Goal: Information Seeking & Learning: Find specific fact

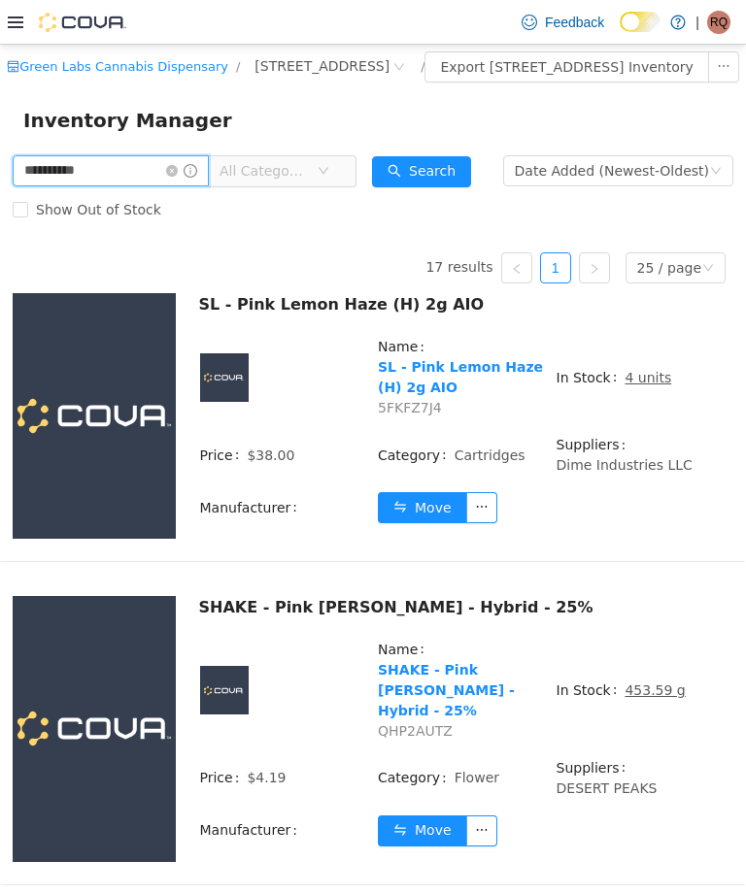
click at [208, 181] on input "**********" at bounding box center [111, 170] width 196 height 31
click at [204, 183] on input "**********" at bounding box center [111, 170] width 196 height 31
click at [164, 186] on input "**********" at bounding box center [111, 170] width 196 height 31
click at [204, 183] on input "**********" at bounding box center [111, 170] width 196 height 31
click at [206, 186] on input "**********" at bounding box center [111, 170] width 196 height 31
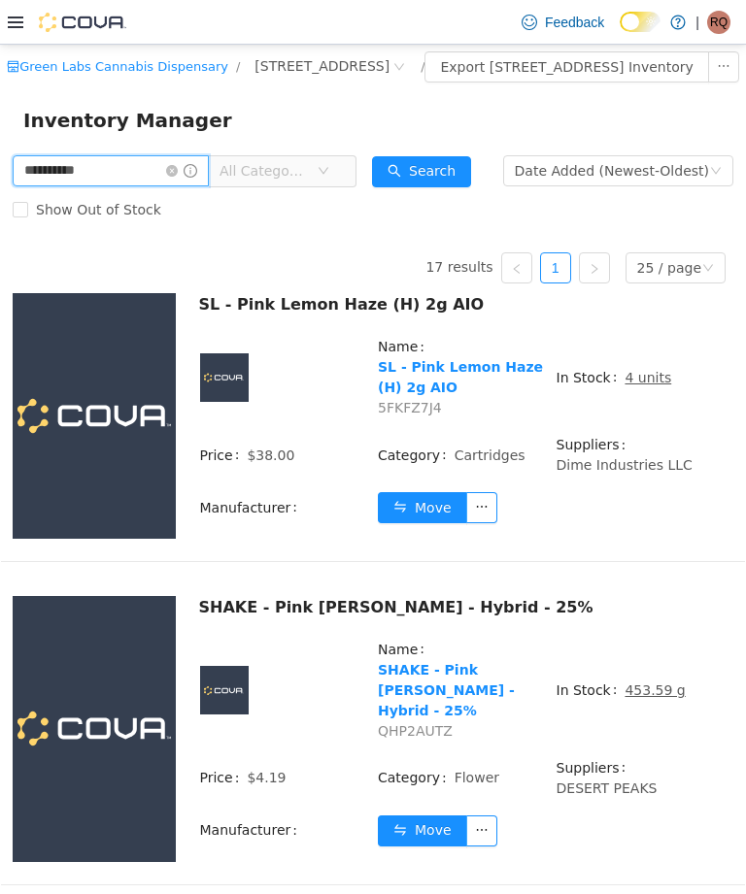
click at [202, 184] on input "**********" at bounding box center [111, 170] width 196 height 31
click at [178, 177] on icon "icon: close-circle" at bounding box center [172, 171] width 12 height 12
click at [209, 186] on input "**********" at bounding box center [111, 170] width 196 height 31
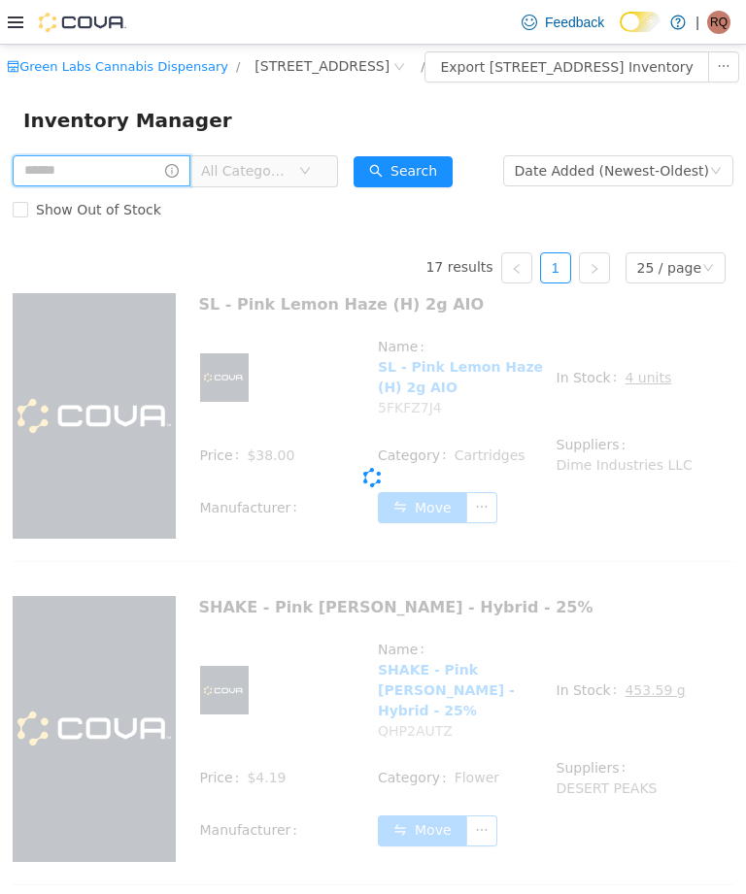
click at [190, 186] on input "text" at bounding box center [102, 170] width 178 height 31
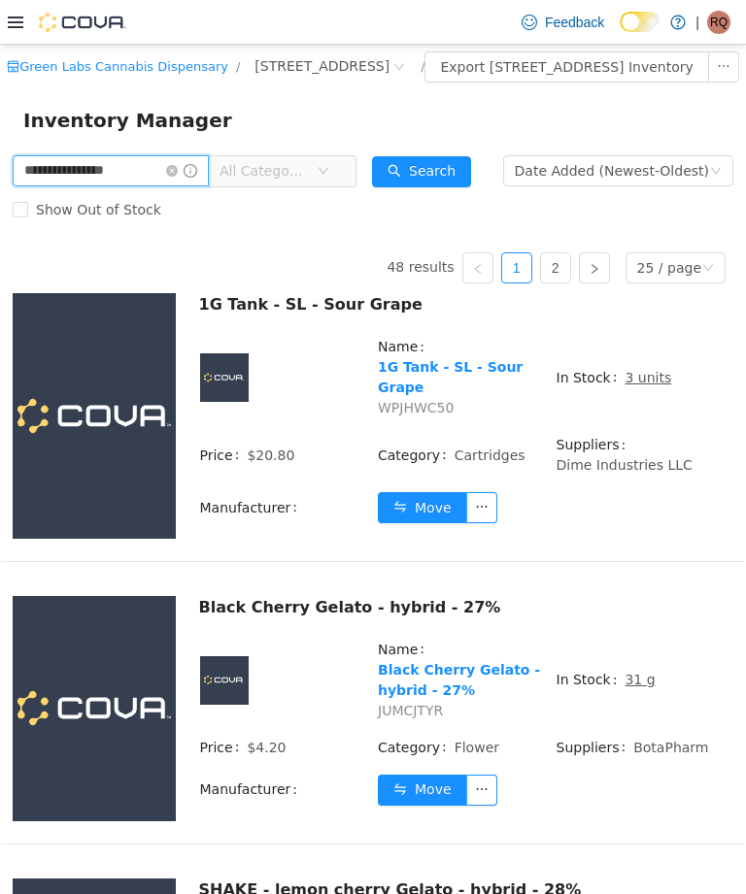
type input "**********"
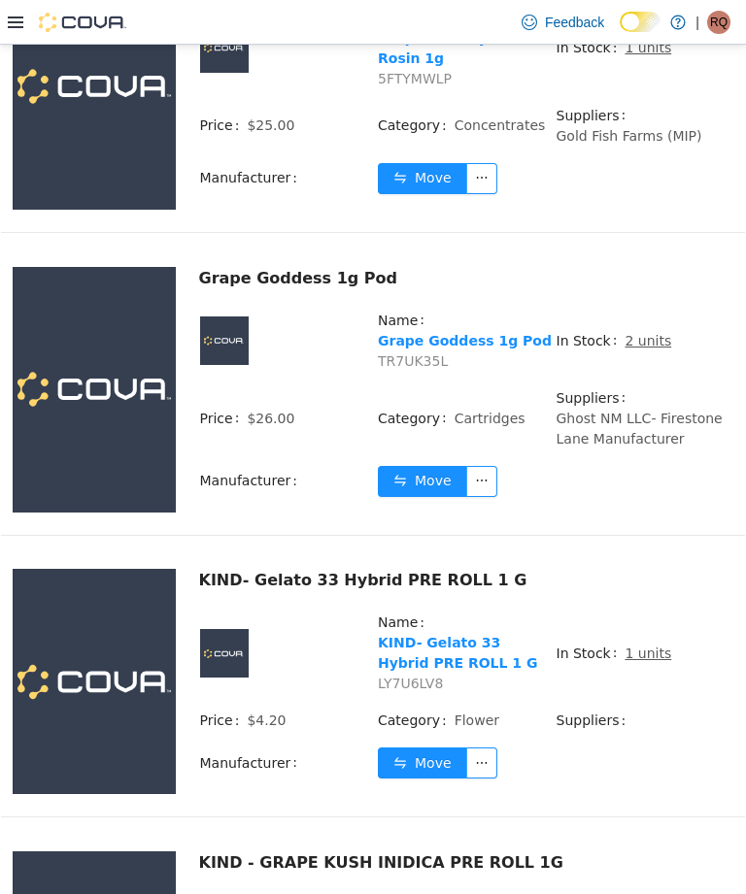
scroll to position [62, 0]
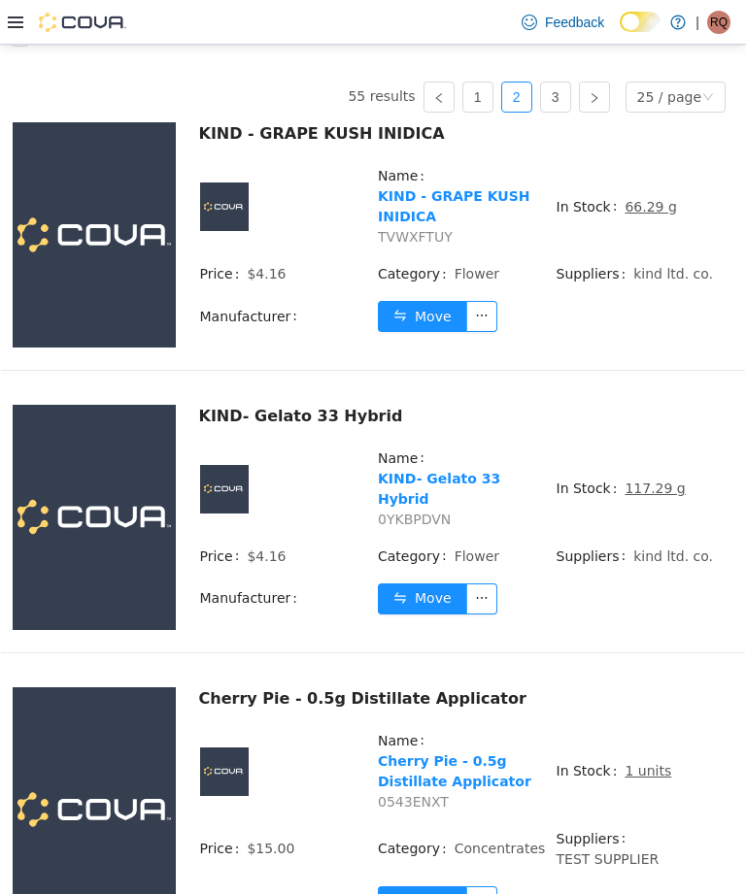
scroll to position [109, 0]
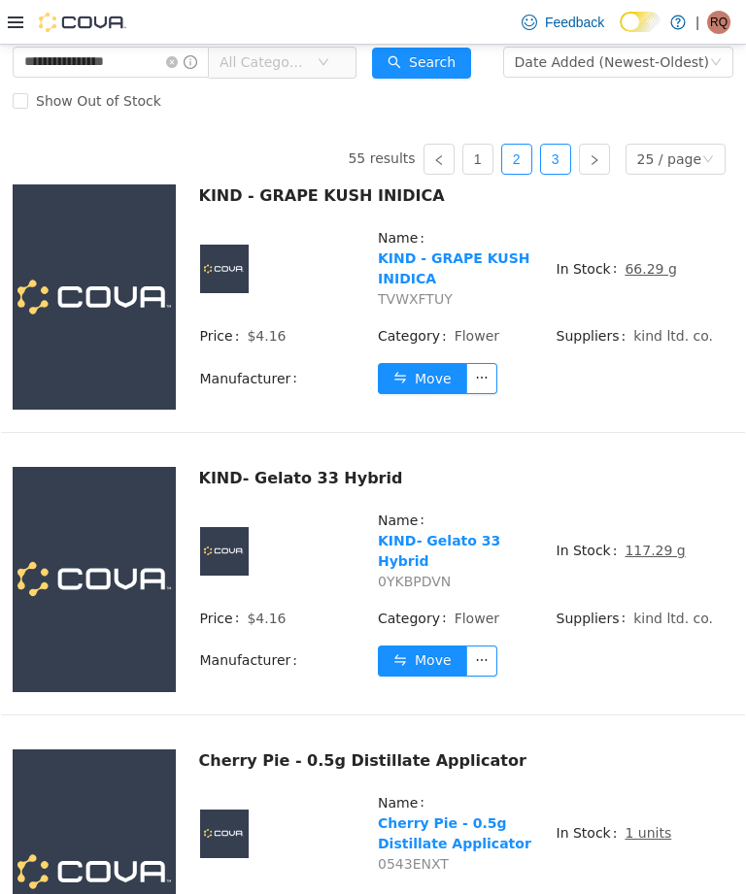
click at [562, 174] on link "3" at bounding box center [555, 159] width 29 height 29
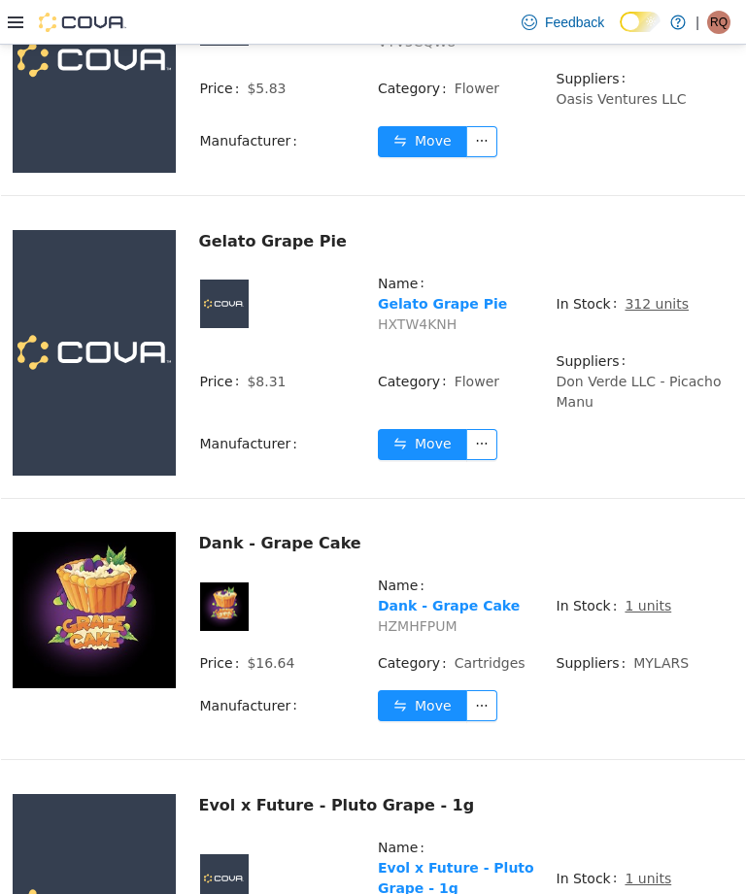
scroll to position [652, 0]
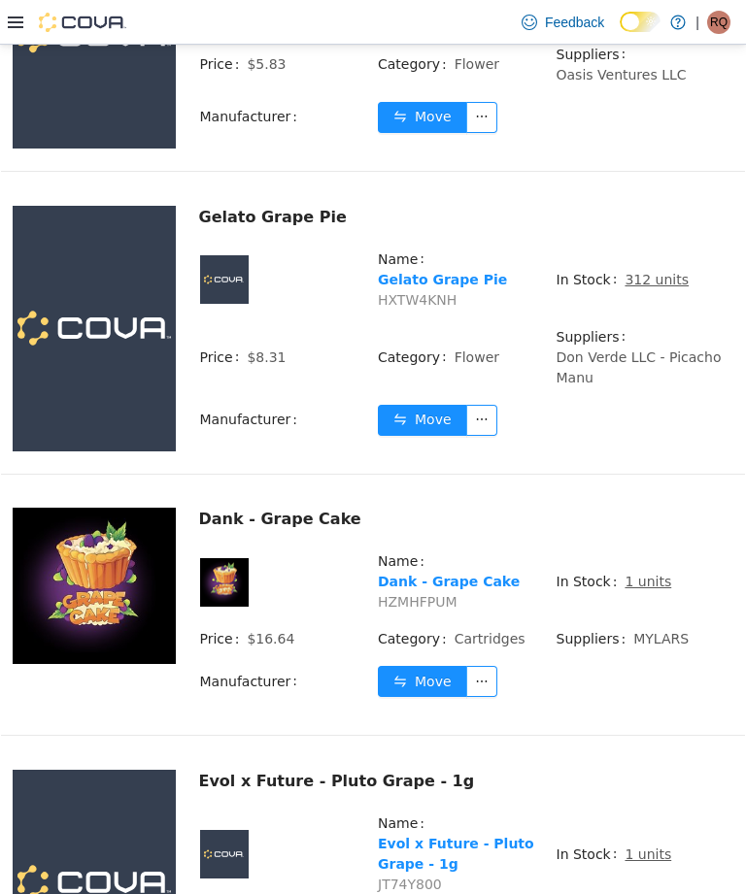
click at [496, 287] on link "Gelato Grape Pie" at bounding box center [442, 280] width 129 height 16
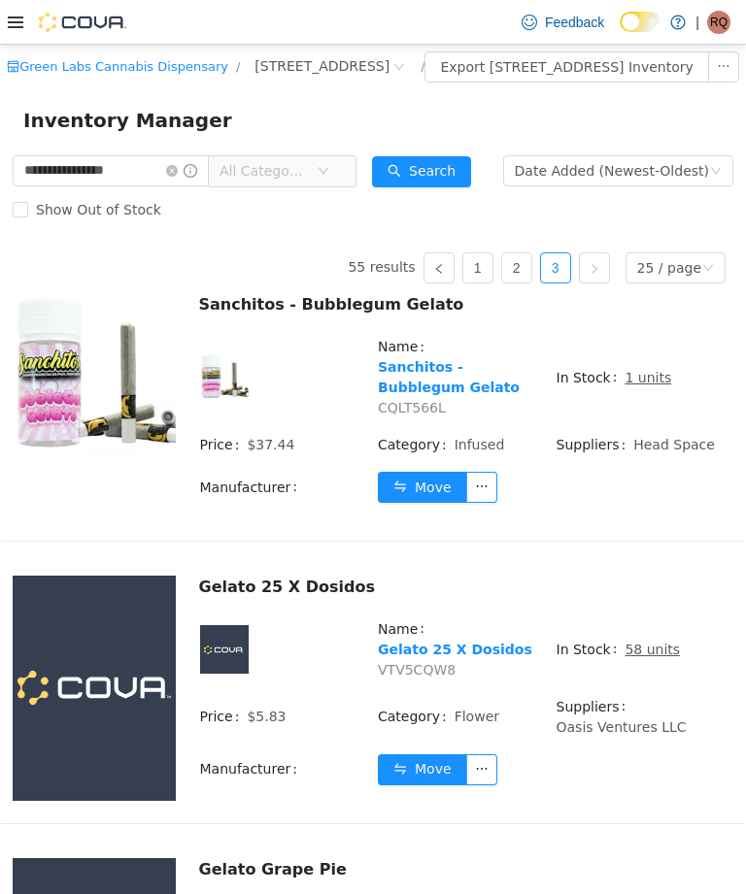
scroll to position [0, 0]
click at [178, 177] on icon "icon: close-circle" at bounding box center [172, 171] width 12 height 12
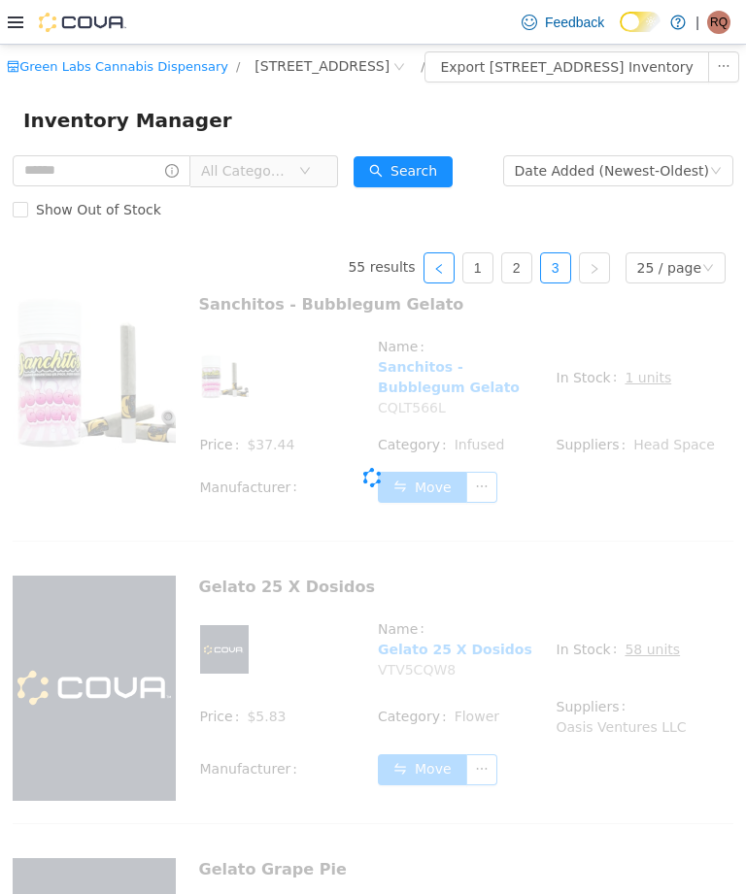
click at [442, 275] on icon "icon: left" at bounding box center [439, 269] width 12 height 12
click at [490, 283] on link "1" at bounding box center [477, 267] width 29 height 29
click at [174, 186] on input "text" at bounding box center [102, 170] width 178 height 31
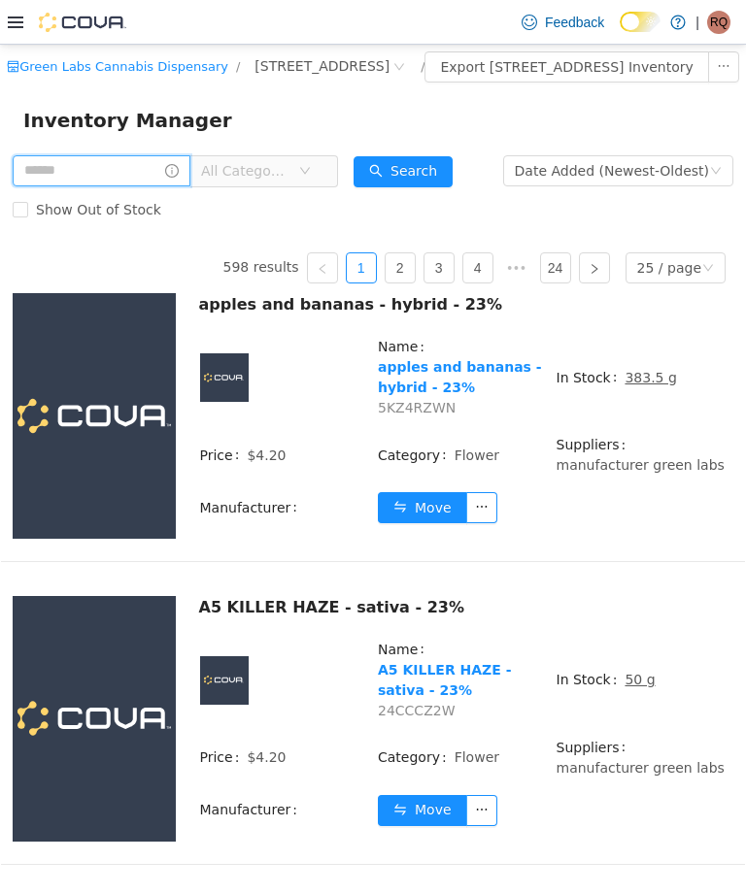
click at [167, 186] on input "text" at bounding box center [102, 170] width 178 height 31
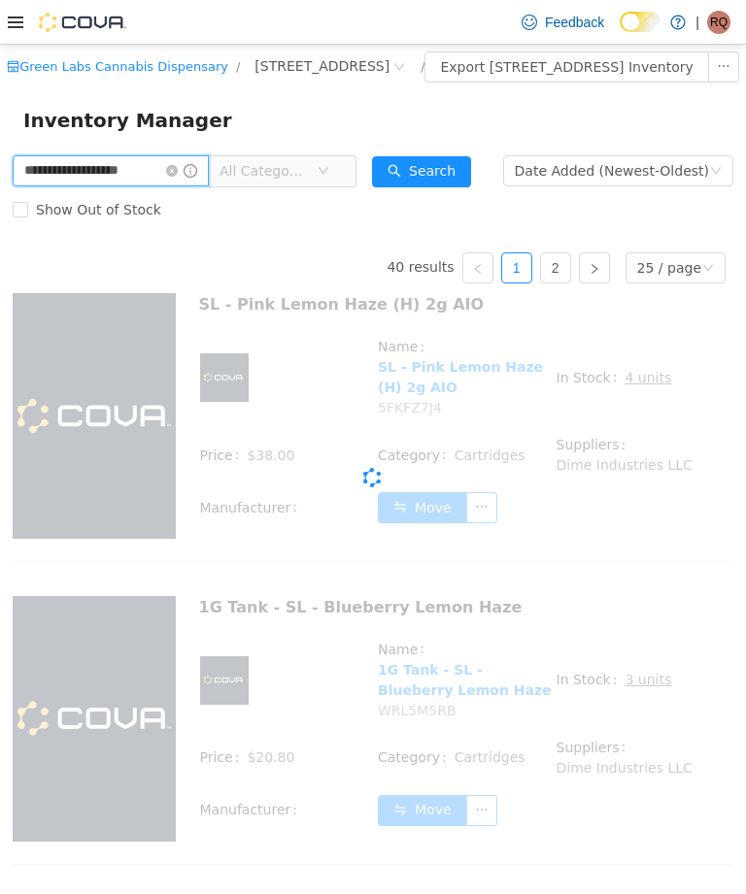
type input "**********"
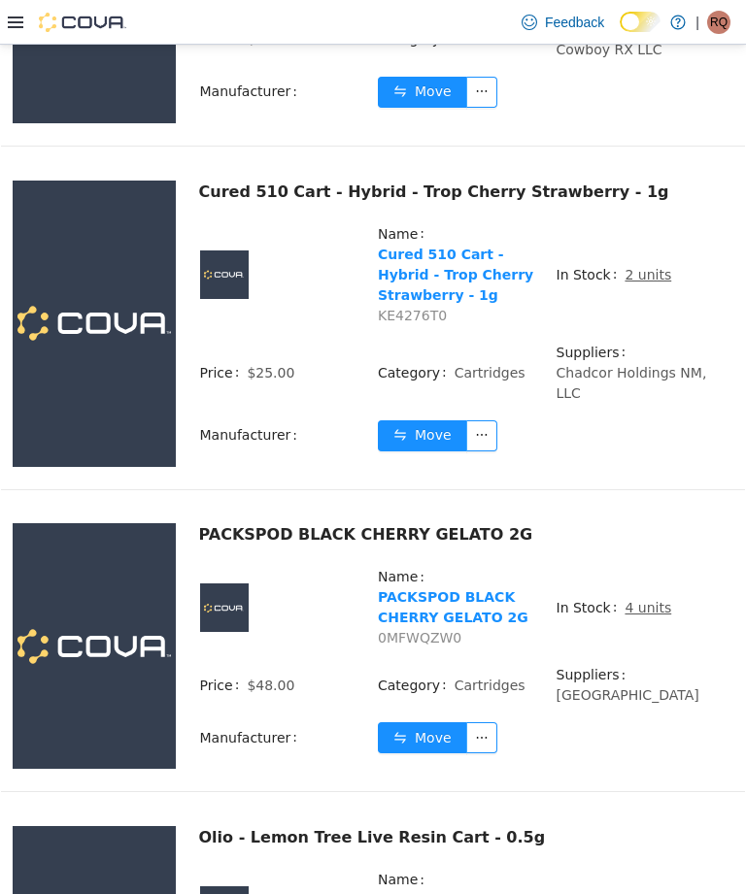
scroll to position [6811, 0]
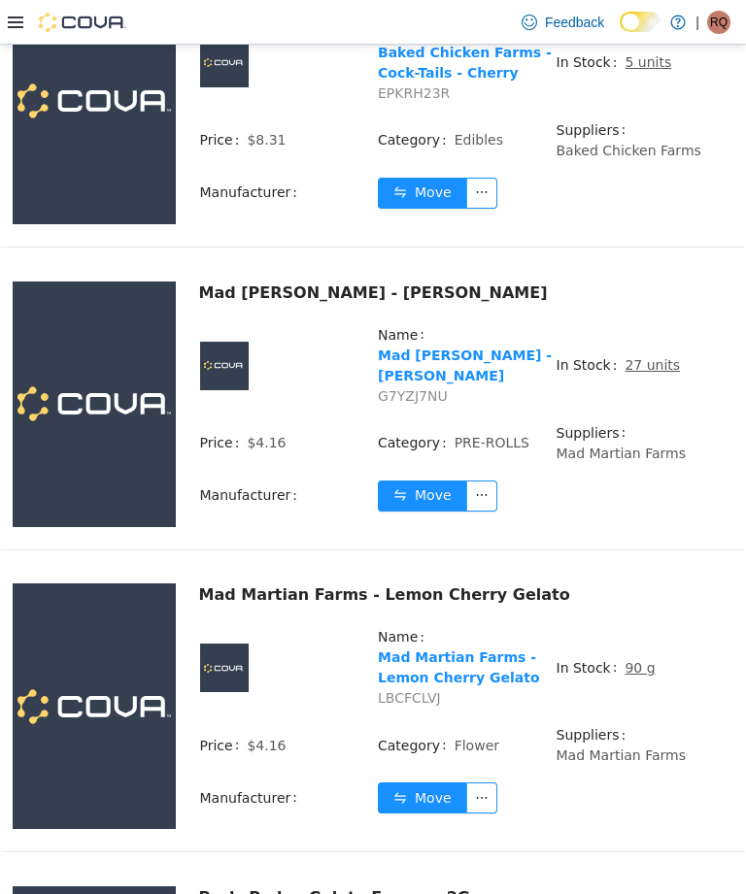
scroll to position [4186, 0]
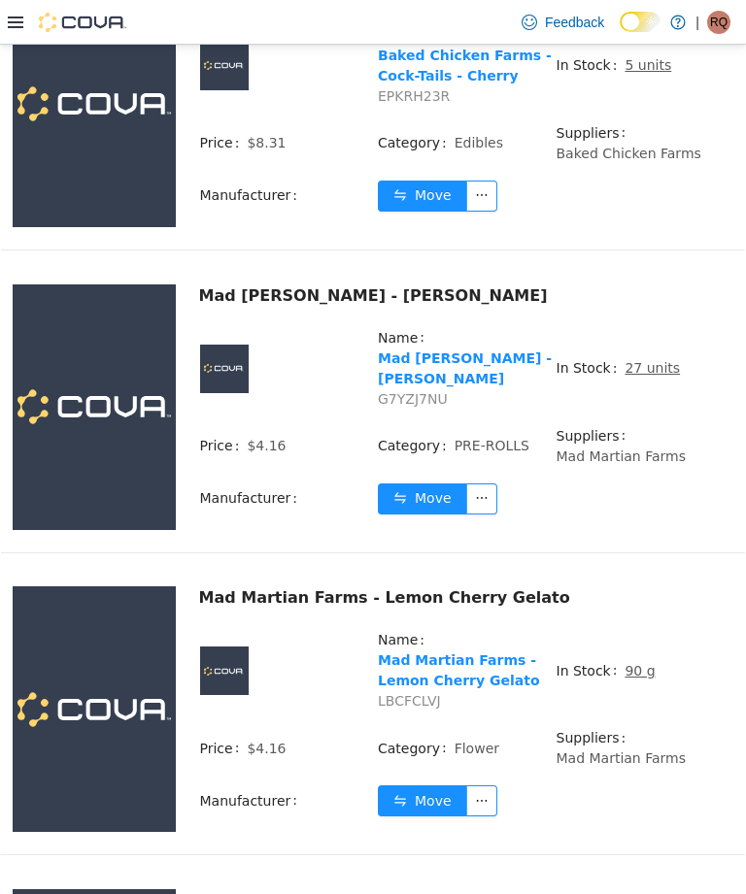
click at [485, 652] on link "Mad Martian Farms - Lemon Cherry Gelato" at bounding box center [459, 670] width 162 height 36
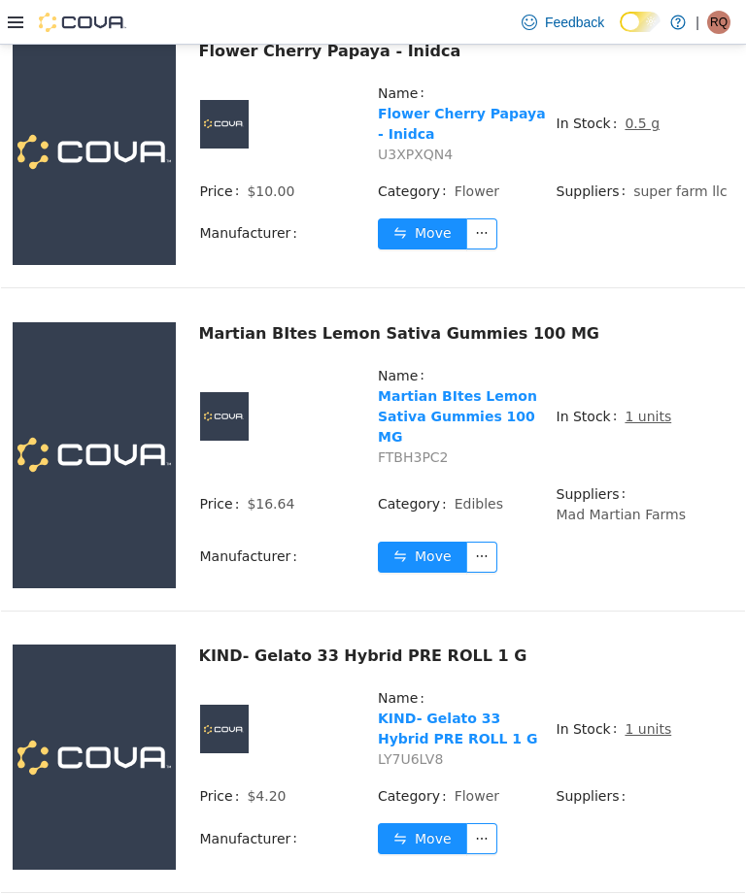
scroll to position [530, 0]
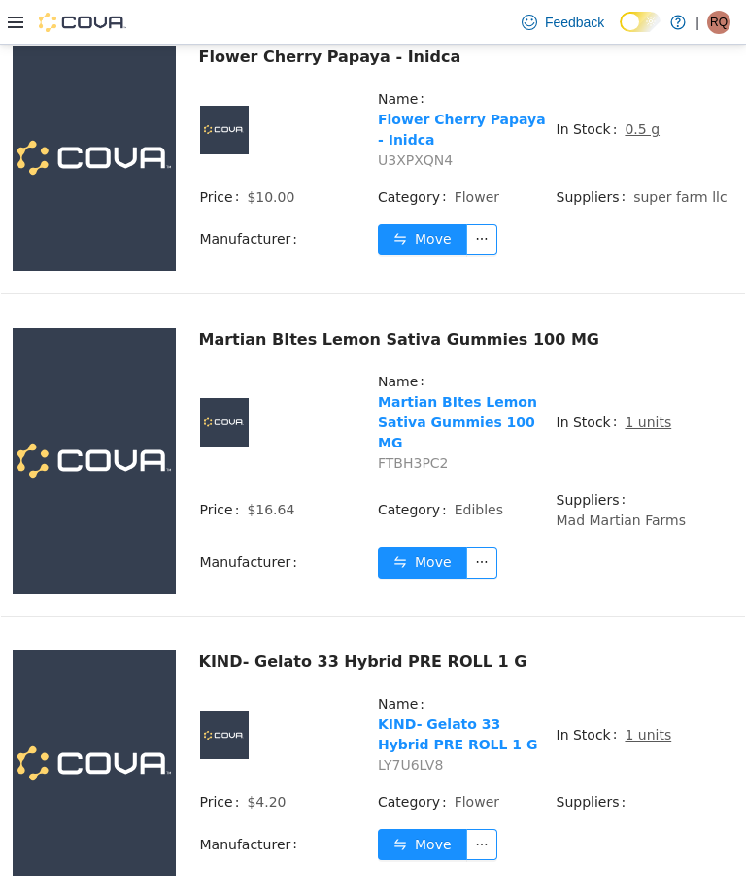
click at [437, 579] on button "Move" at bounding box center [422, 563] width 89 height 31
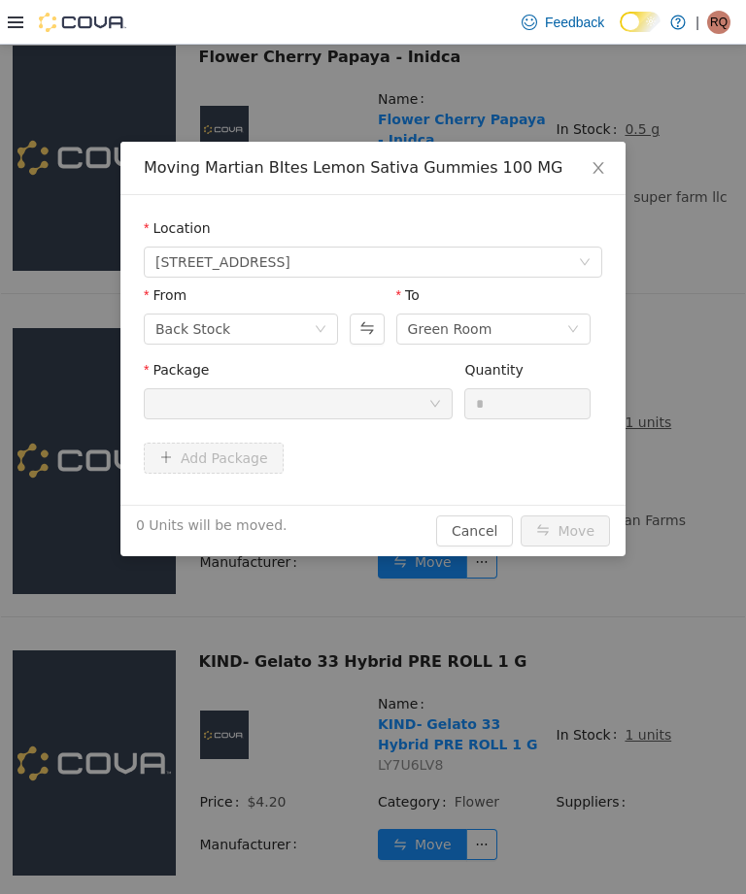
click at [577, 184] on span "Close" at bounding box center [598, 169] width 54 height 54
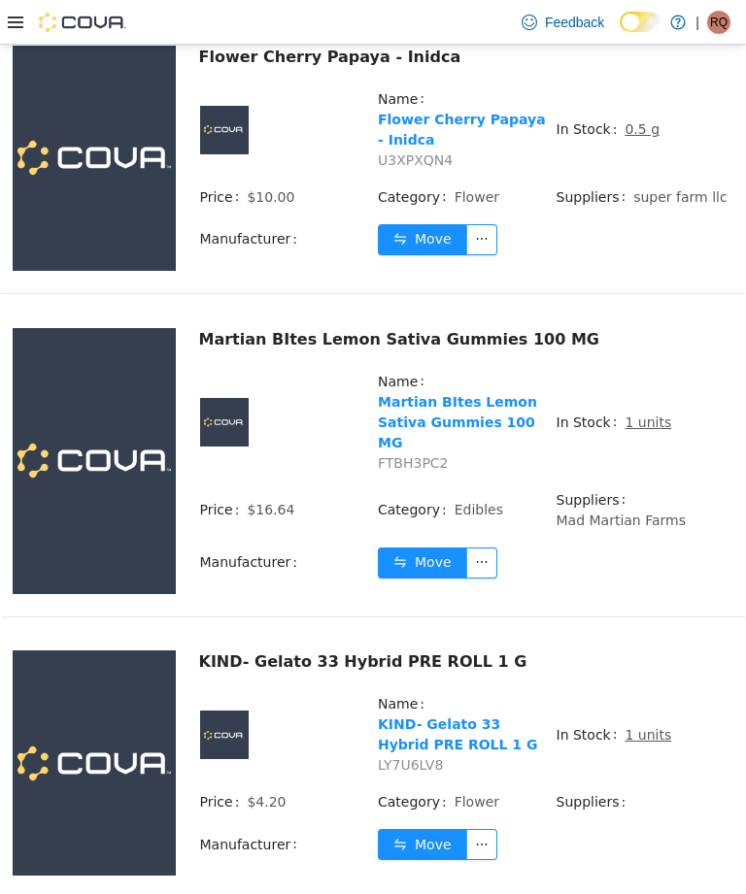
click at [654, 430] on u "1 units" at bounding box center [647, 423] width 47 height 16
click at [635, 430] on u "1 units" at bounding box center [647, 423] width 47 height 16
click at [639, 430] on u "1 units" at bounding box center [647, 423] width 47 height 16
click at [644, 430] on u "1 units" at bounding box center [647, 423] width 47 height 16
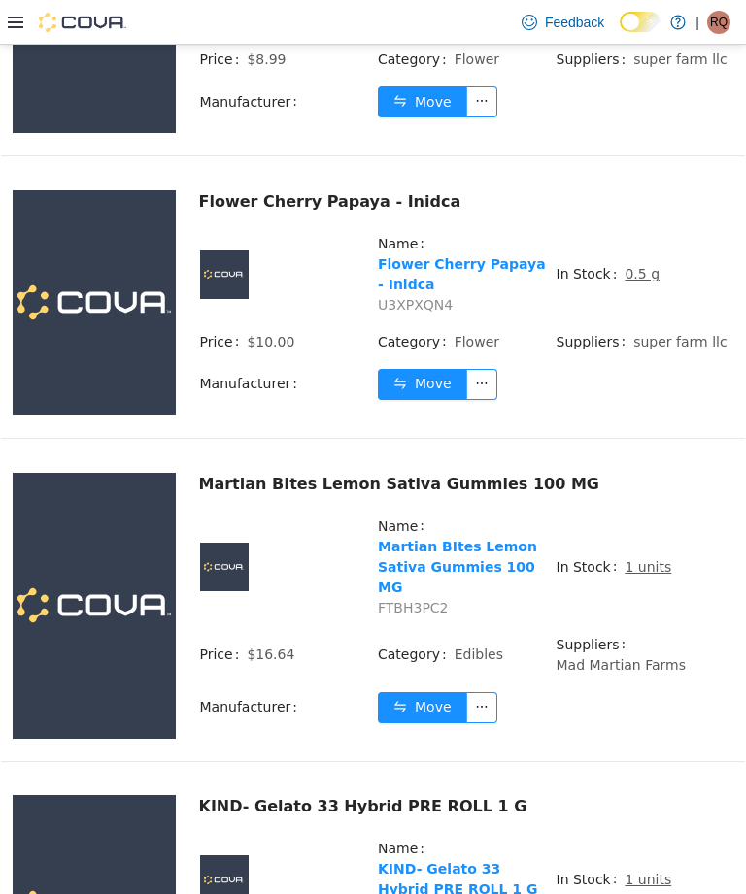
scroll to position [384, 0]
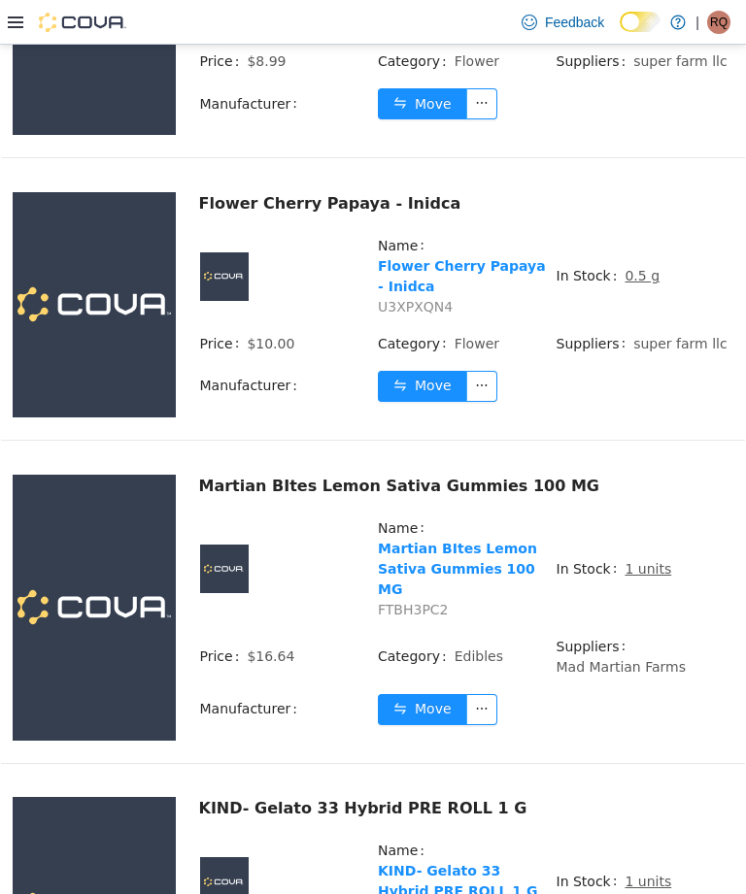
click at [642, 577] on u "1 units" at bounding box center [647, 569] width 47 height 16
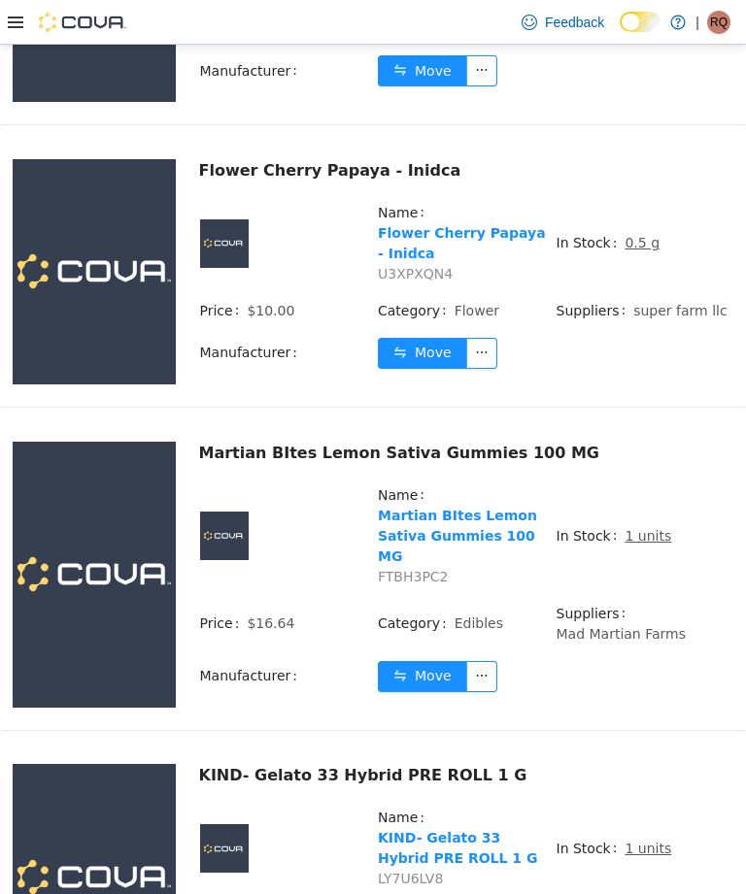
scroll to position [461, 0]
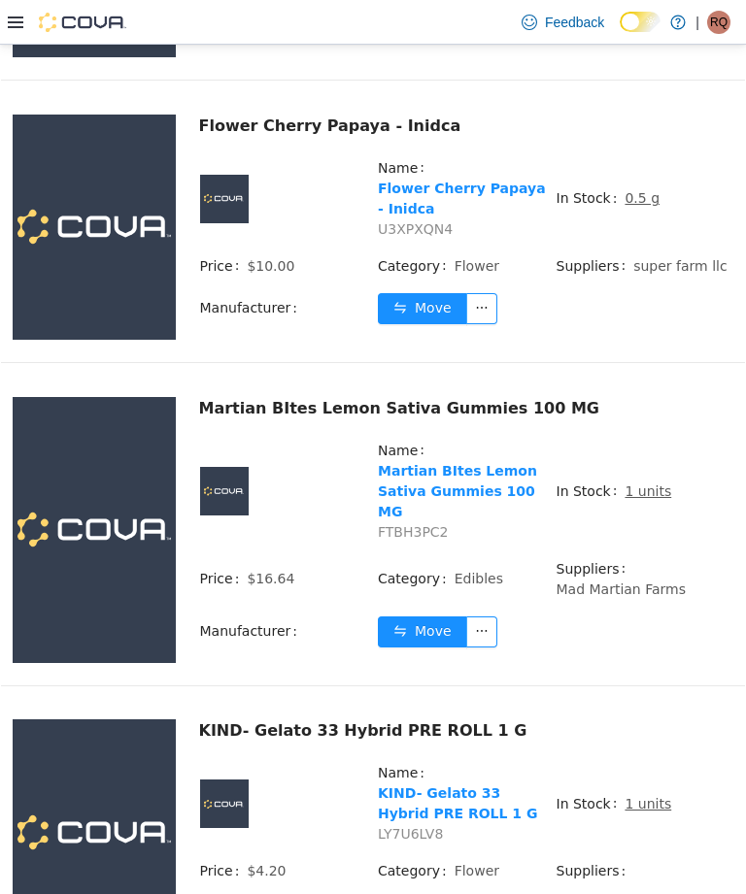
click at [651, 499] on u "1 units" at bounding box center [647, 492] width 47 height 16
click at [640, 499] on u "1 units" at bounding box center [647, 492] width 47 height 16
click at [638, 499] on u "1 units" at bounding box center [647, 492] width 47 height 16
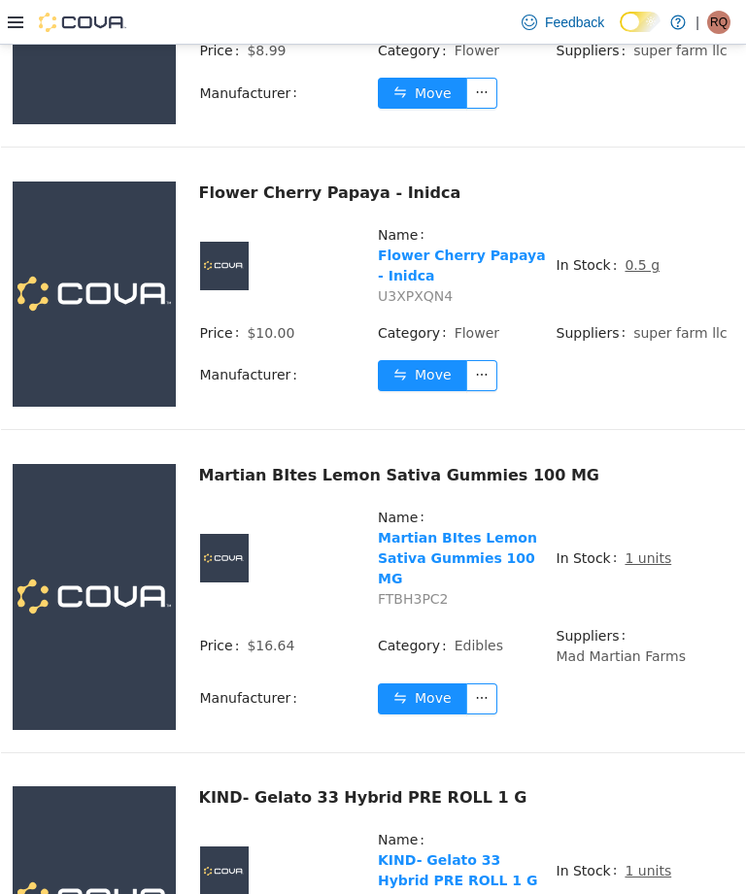
scroll to position [393, 0]
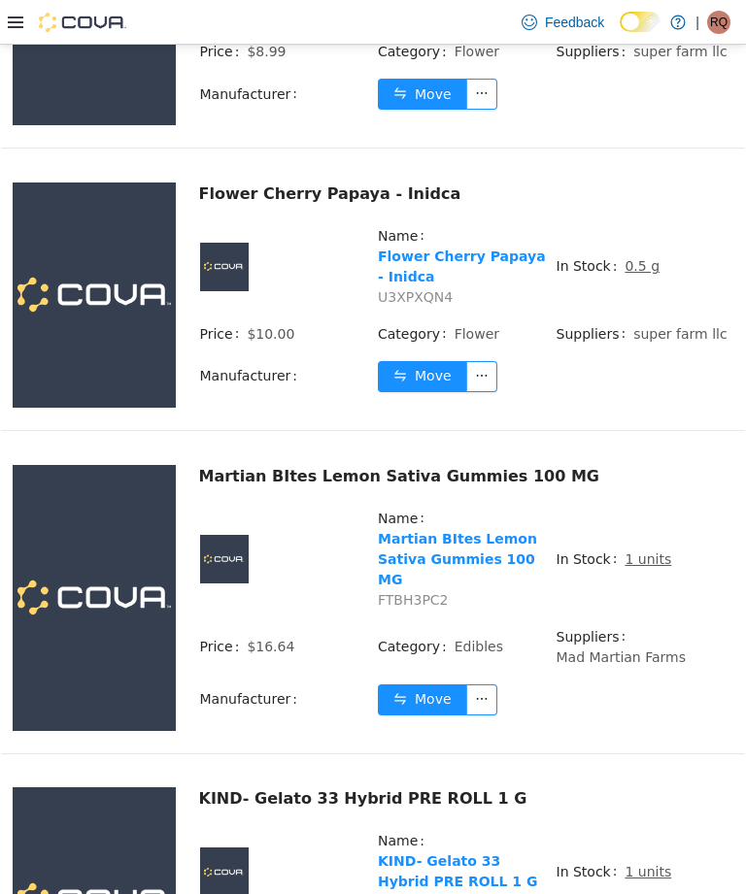
click at [639, 567] on u "1 units" at bounding box center [647, 560] width 47 height 16
click at [633, 567] on u "1 units" at bounding box center [647, 560] width 47 height 16
click at [639, 567] on u "1 units" at bounding box center [647, 560] width 47 height 16
click at [648, 567] on u "1 units" at bounding box center [647, 560] width 47 height 16
click at [639, 567] on u "1 units" at bounding box center [647, 560] width 47 height 16
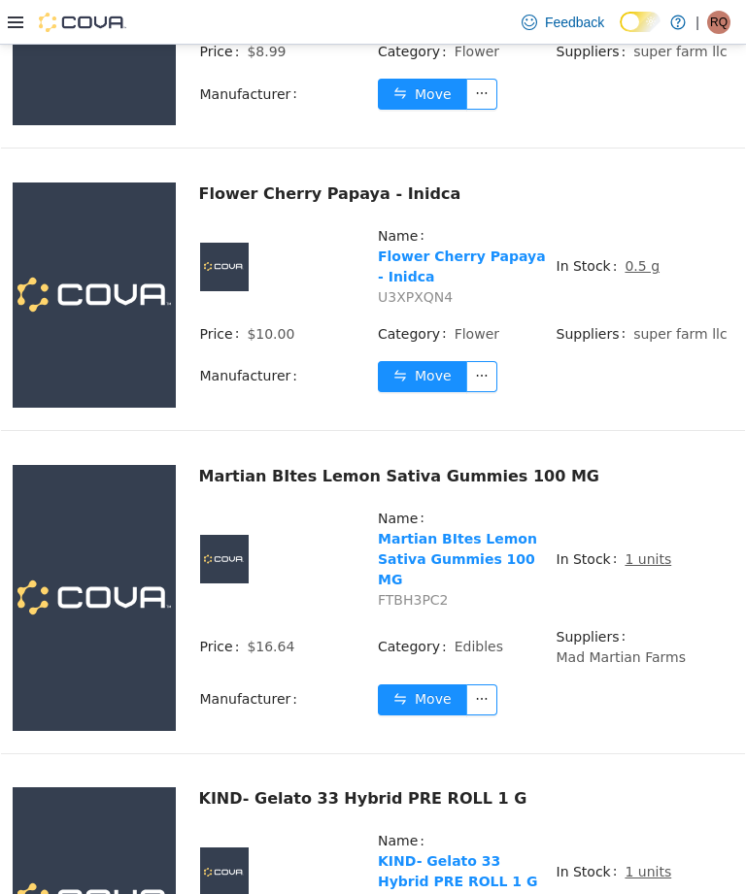
click at [633, 567] on u "1 units" at bounding box center [647, 560] width 47 height 16
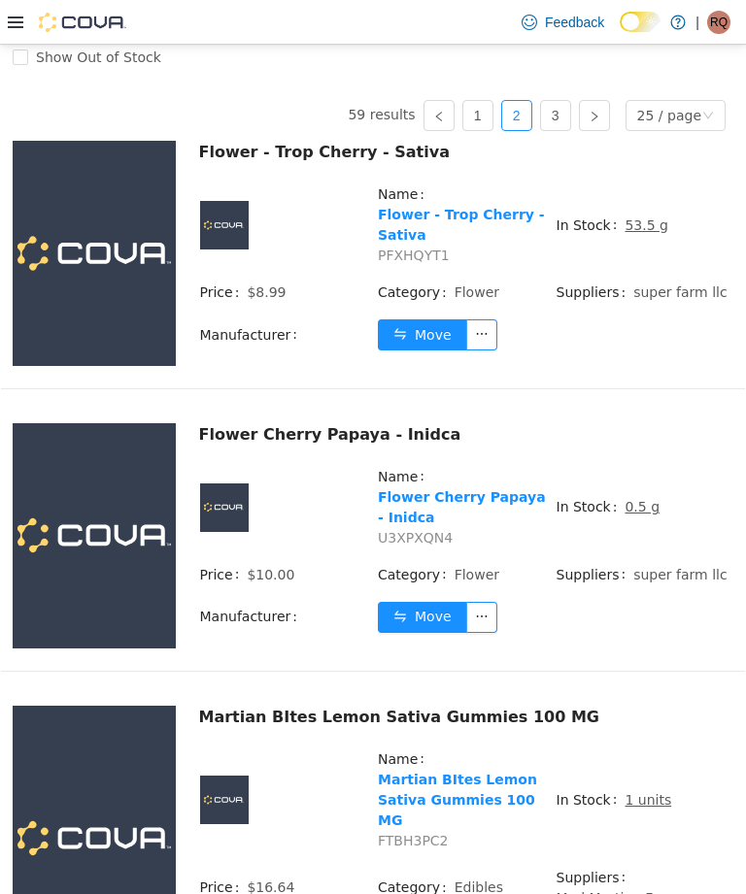
scroll to position [150, 0]
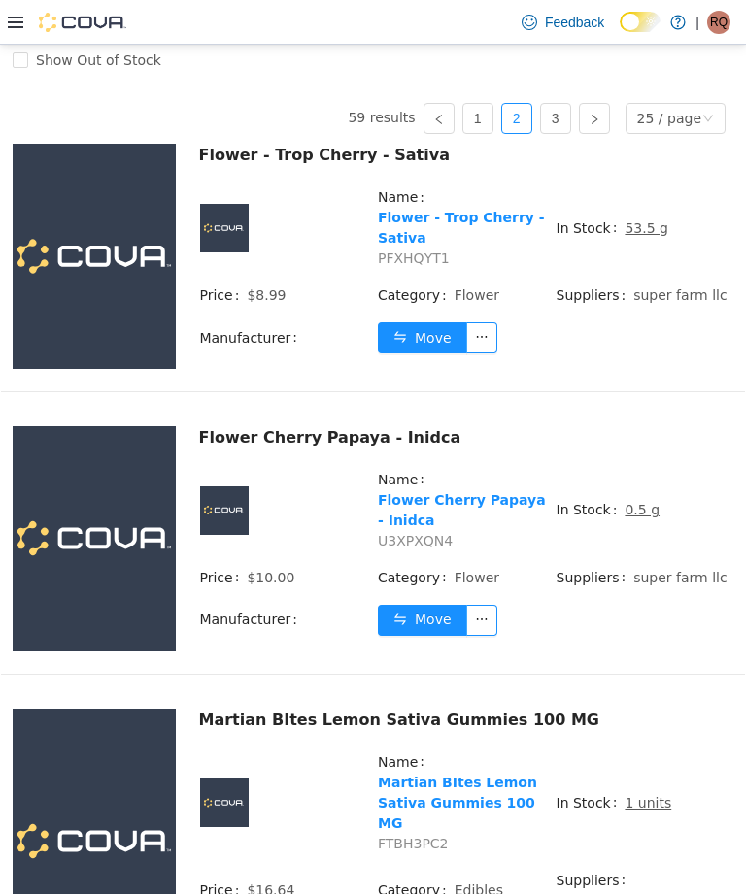
click at [639, 811] on u "1 units" at bounding box center [647, 803] width 47 height 16
click at [650, 811] on u "1 units" at bounding box center [647, 803] width 47 height 16
click at [645, 811] on u "1 units" at bounding box center [647, 803] width 47 height 16
click at [639, 811] on u "1 units" at bounding box center [647, 803] width 47 height 16
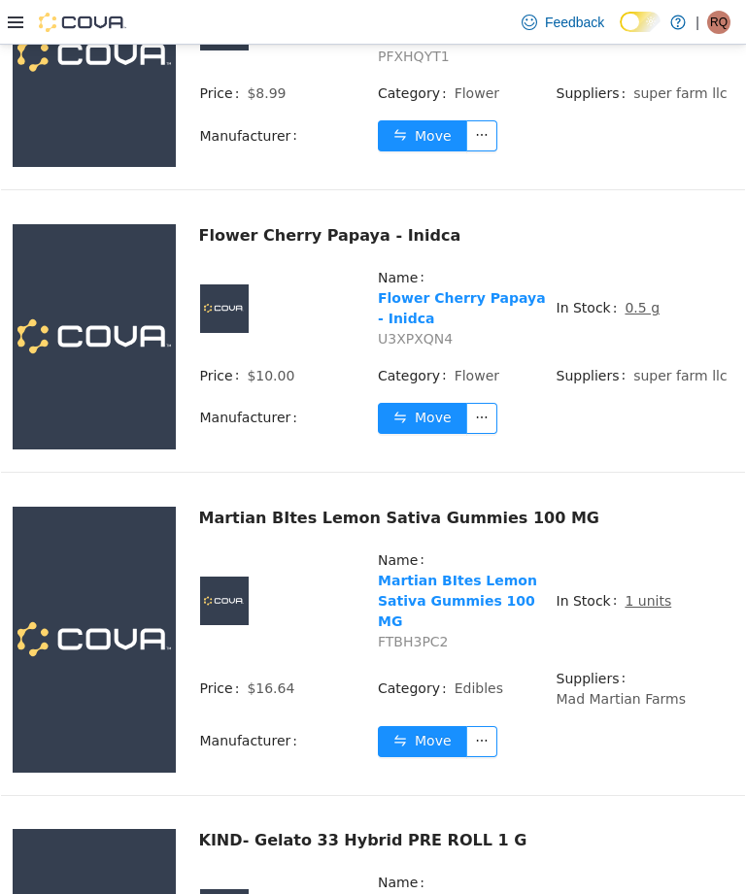
scroll to position [353, 0]
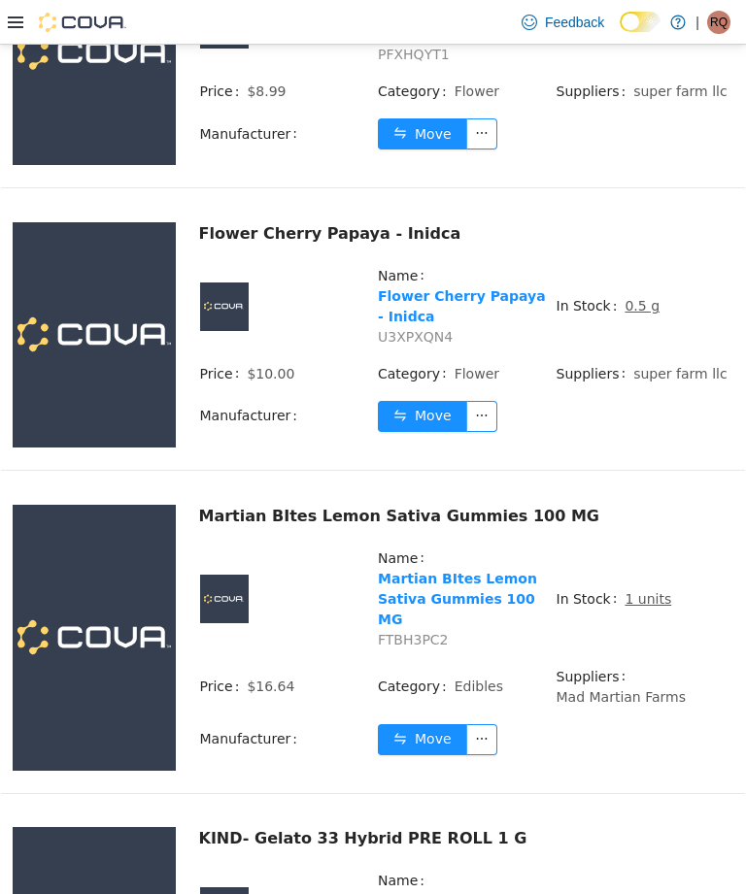
click at [652, 607] on u "1 units" at bounding box center [647, 599] width 47 height 16
click at [644, 607] on u "1 units" at bounding box center [647, 599] width 47 height 16
click at [652, 610] on span "1 units" at bounding box center [647, 599] width 47 height 20
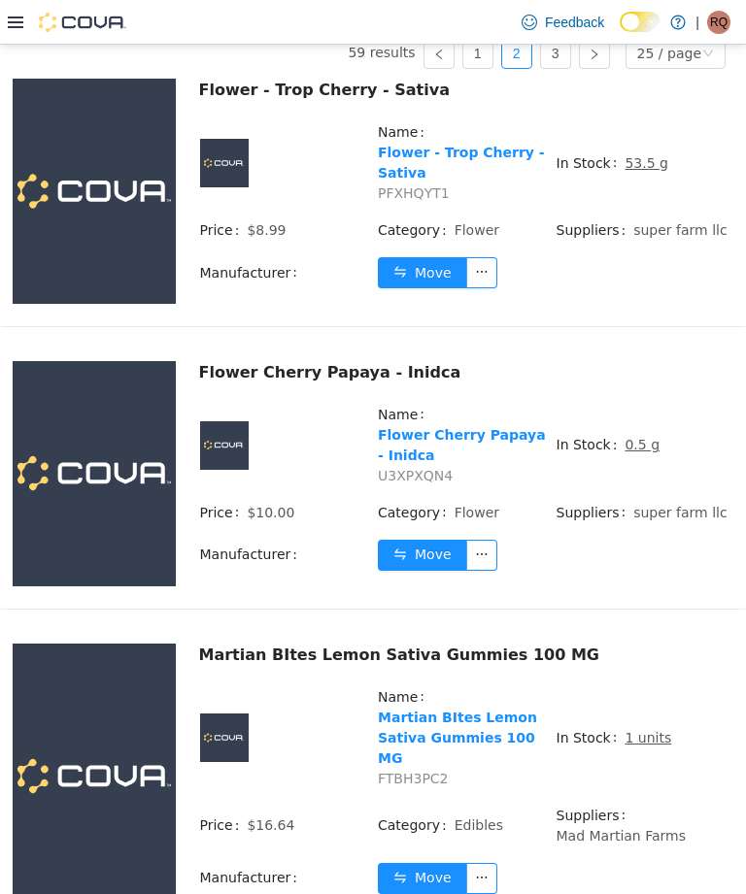
scroll to position [214, 0]
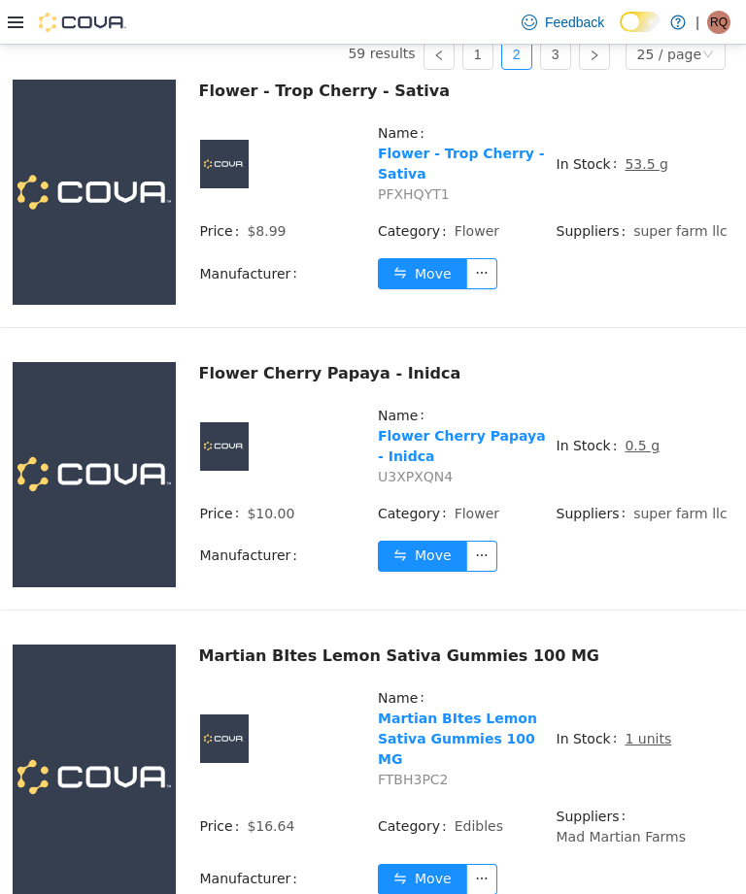
click at [667, 806] on td "In Stock 1 units" at bounding box center [644, 746] width 179 height 118
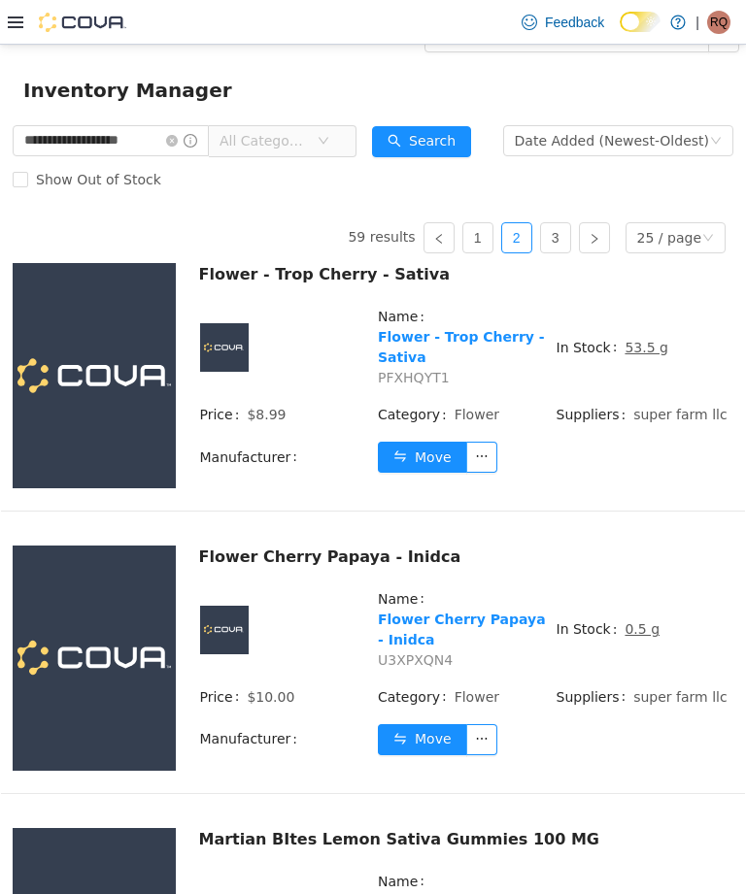
scroll to position [50, 0]
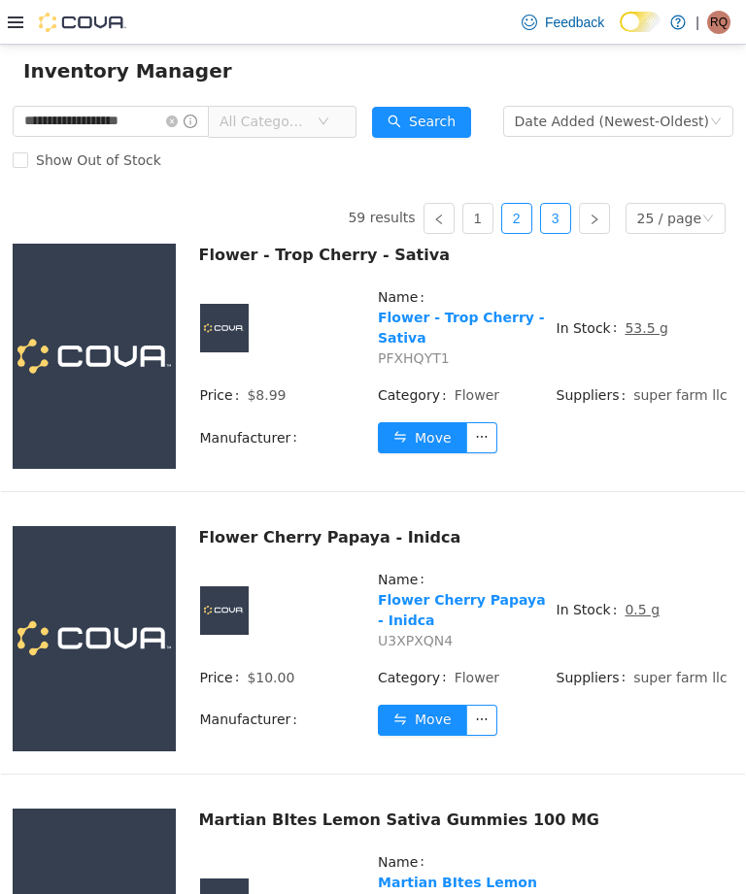
click at [558, 233] on link "3" at bounding box center [555, 218] width 29 height 29
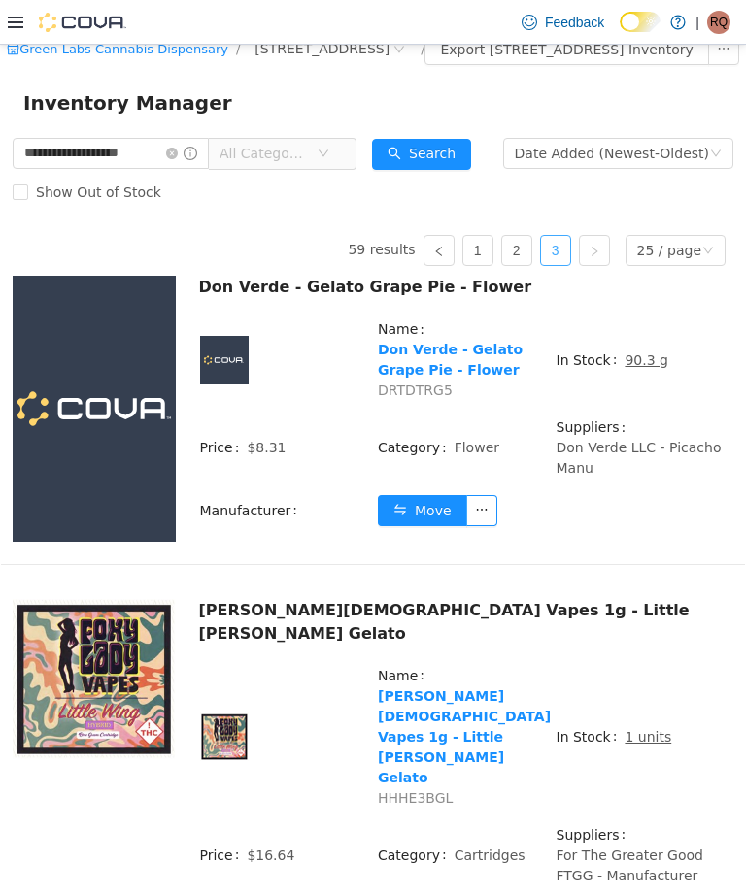
scroll to position [13, 0]
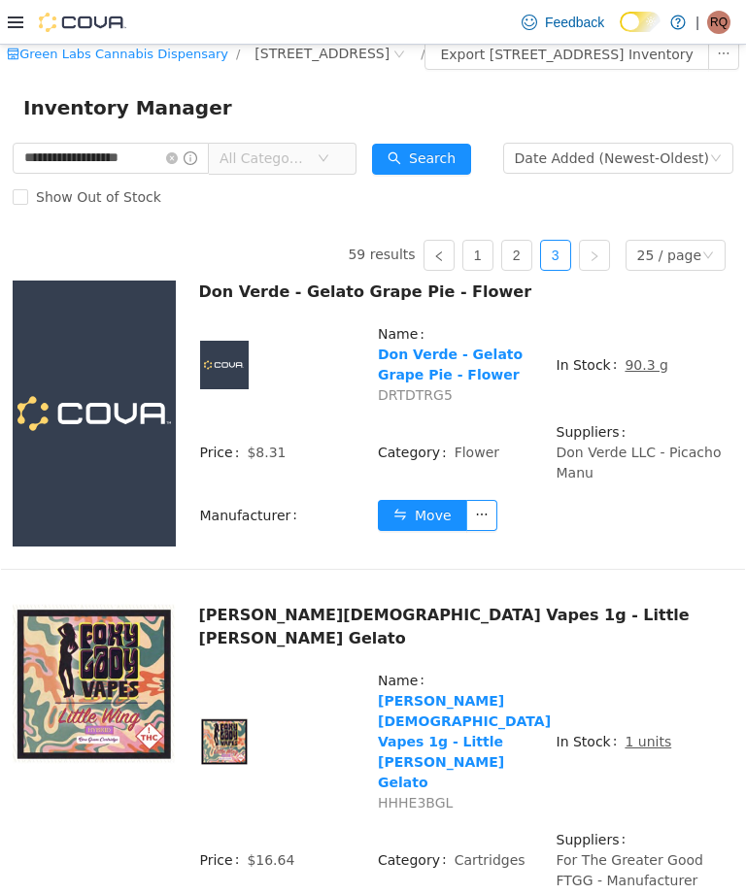
click at [645, 376] on span "90.3 g" at bounding box center [646, 365] width 44 height 20
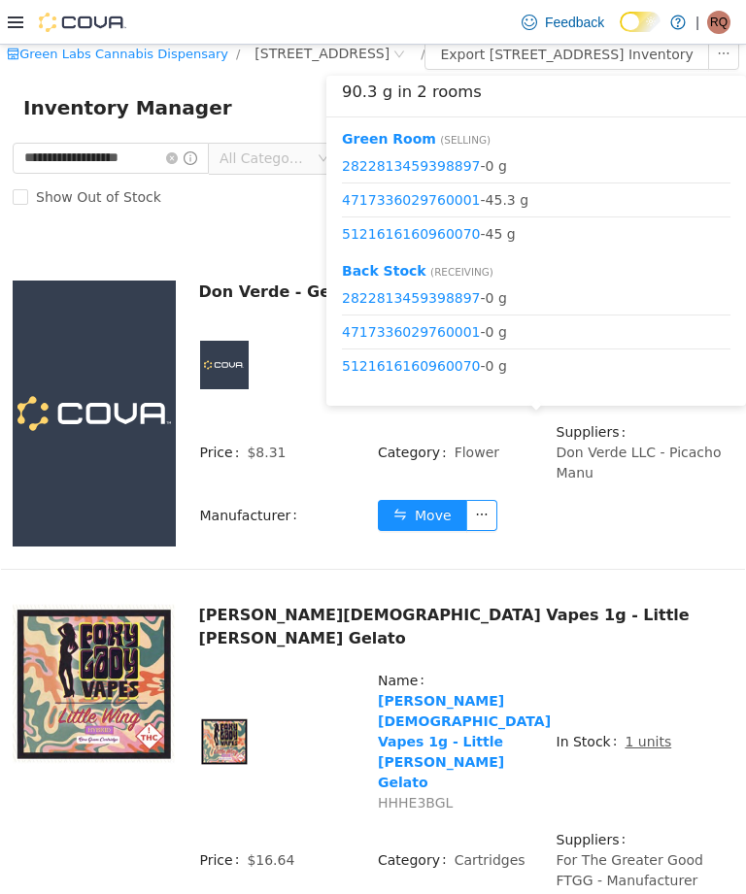
click at [670, 421] on td "In Stock 90.3 g" at bounding box center [644, 372] width 179 height 98
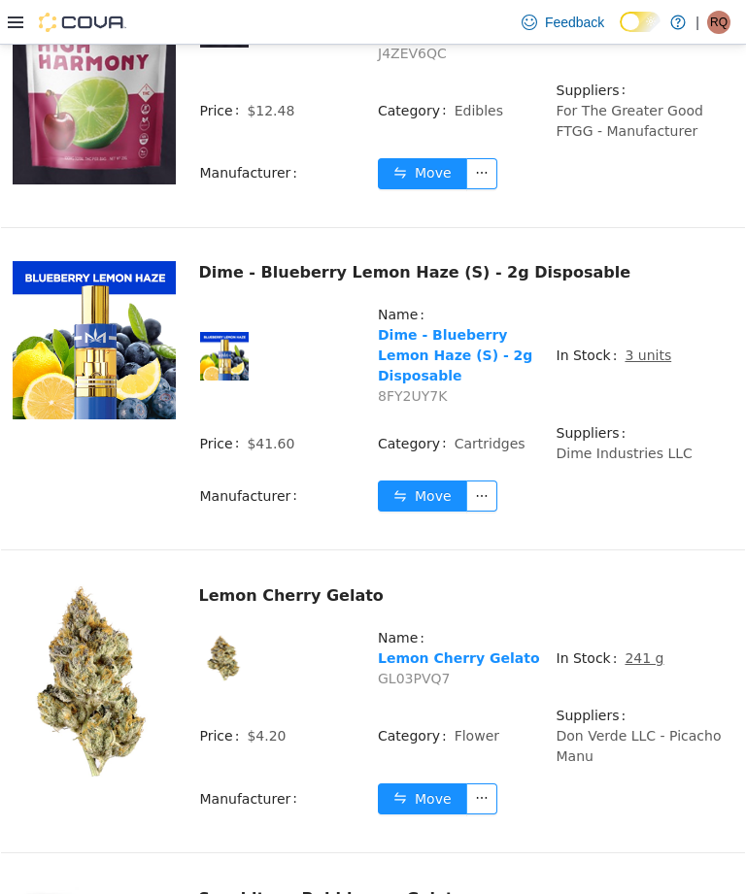
scroll to position [1121, 0]
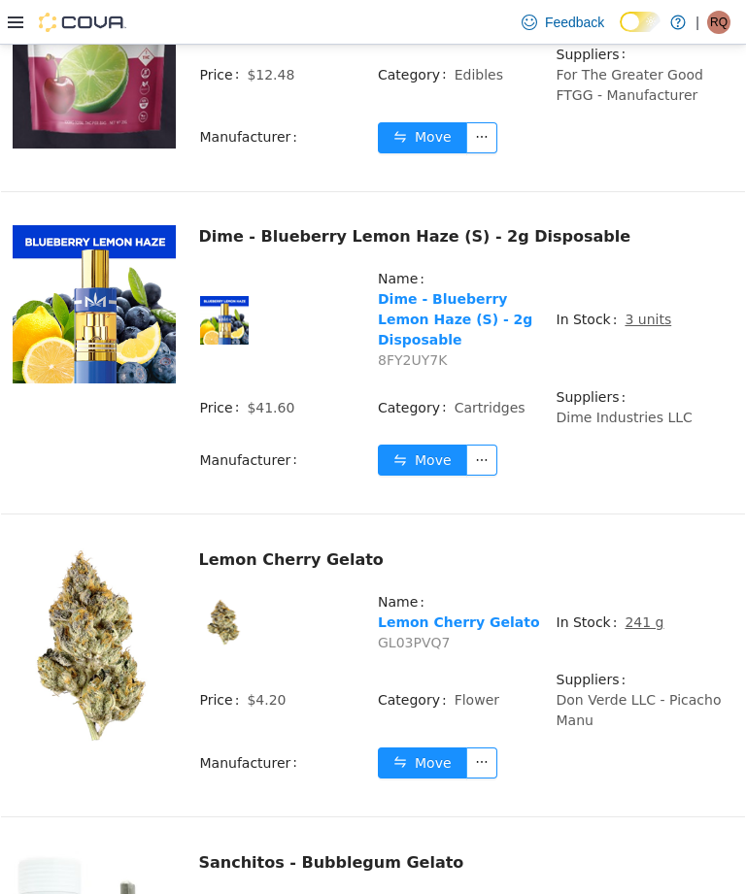
click at [561, 670] on span "Suppliers" at bounding box center [595, 680] width 78 height 20
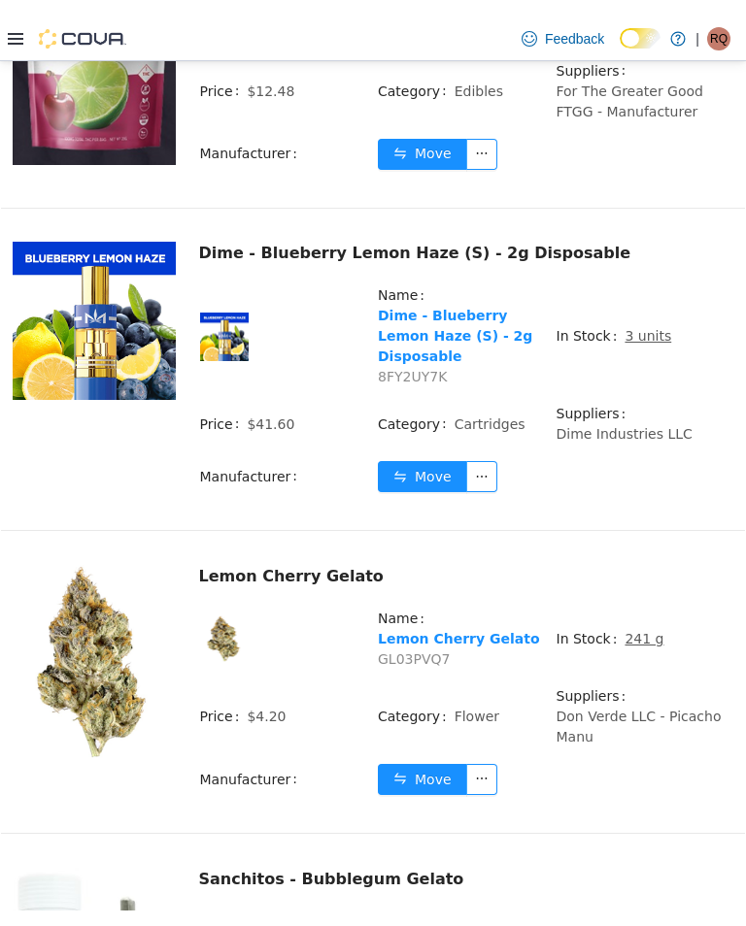
scroll to position [30, 0]
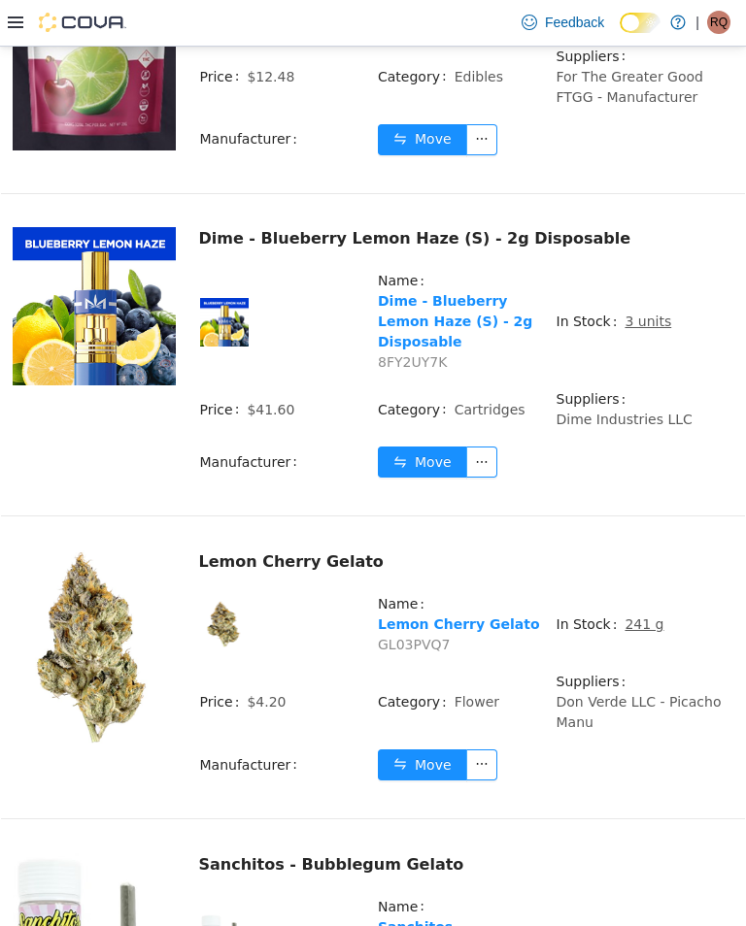
click at [488, 616] on link "Lemon Cherry Gelato" at bounding box center [459, 624] width 162 height 16
